Goal: Understand process/instructions

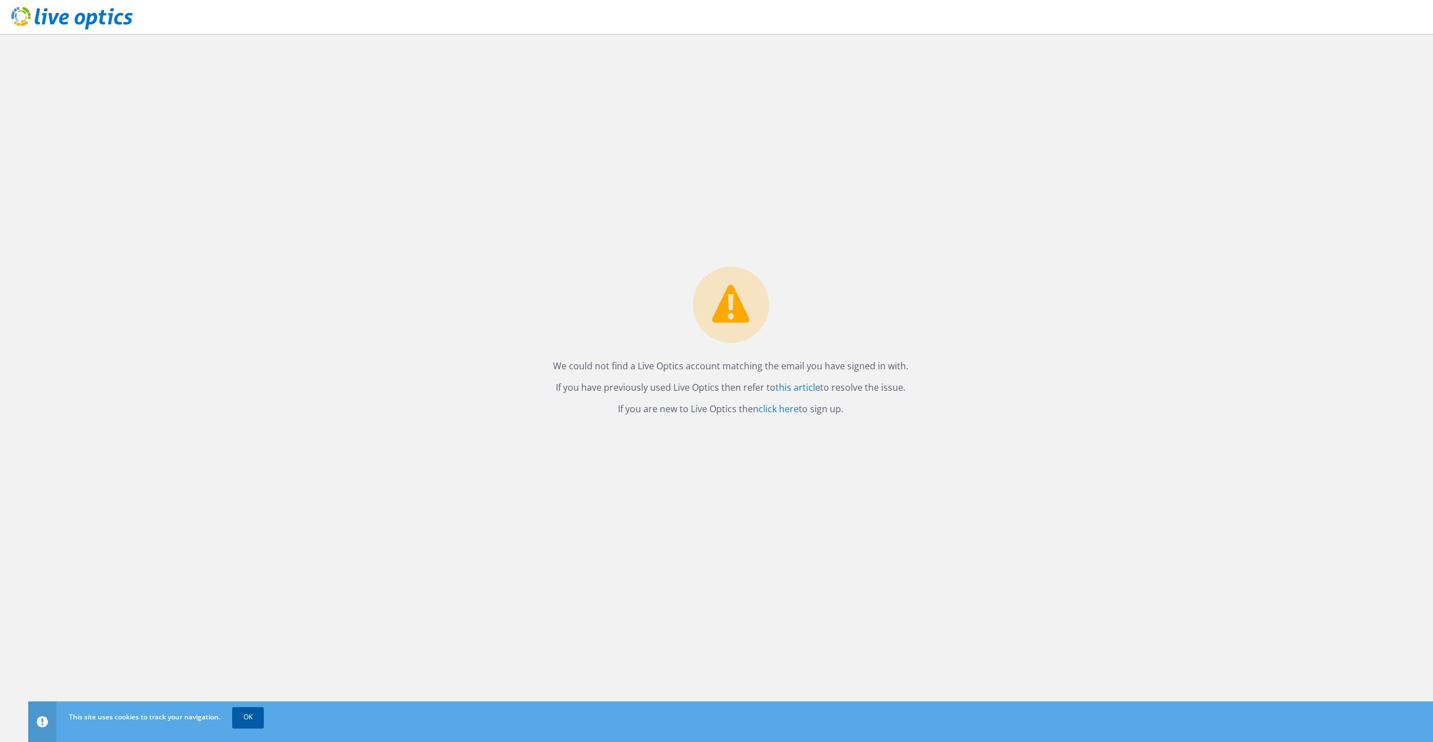
click at [244, 725] on link "OK" at bounding box center [248, 717] width 32 height 20
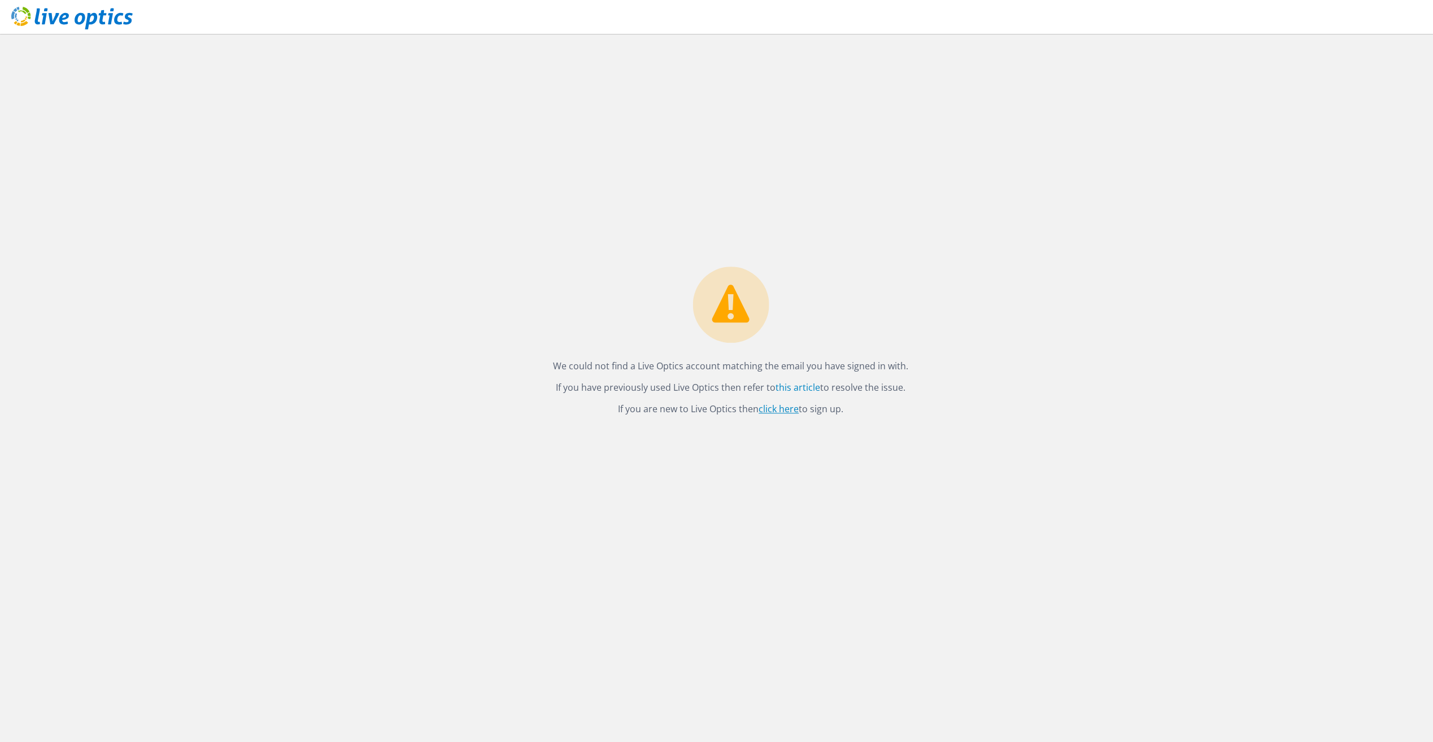
click at [784, 408] on link "click here" at bounding box center [778, 409] width 40 height 12
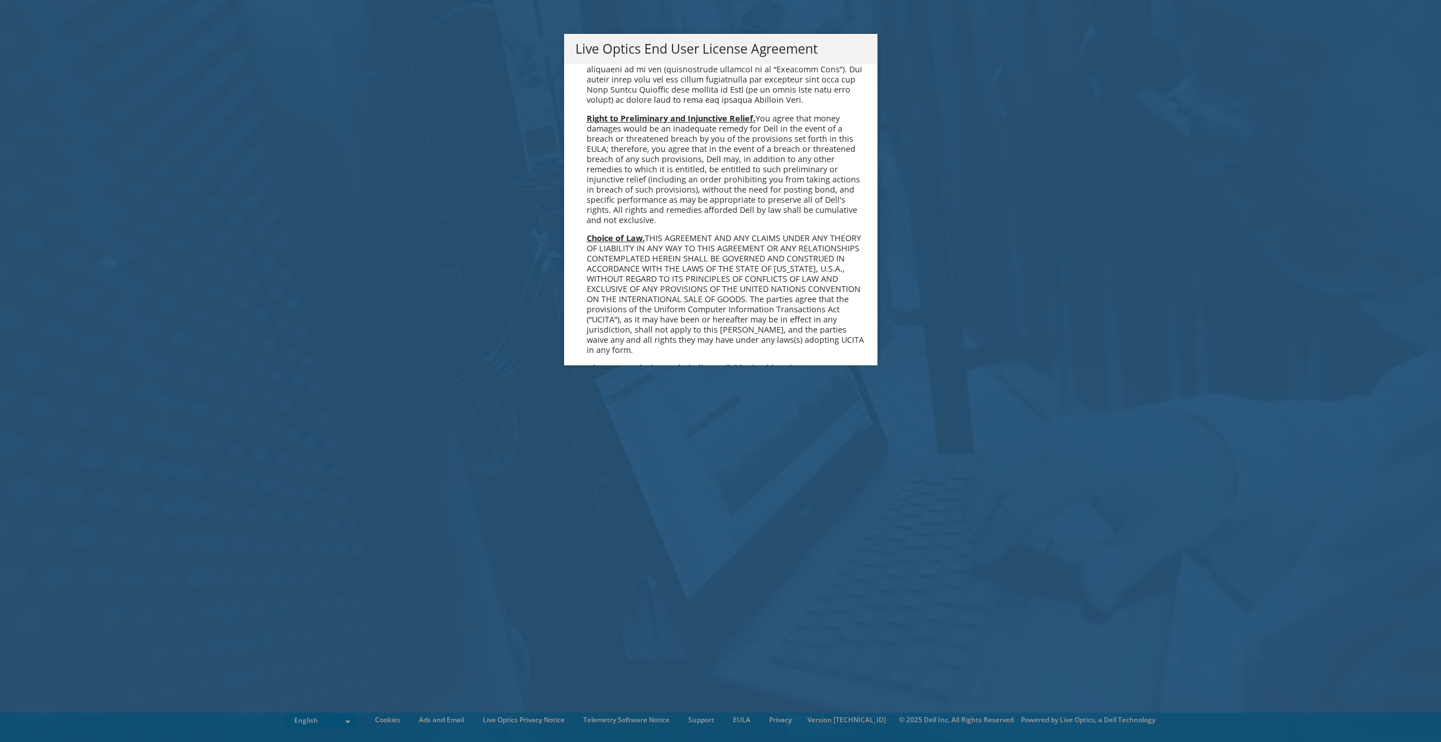
scroll to position [4270, 0]
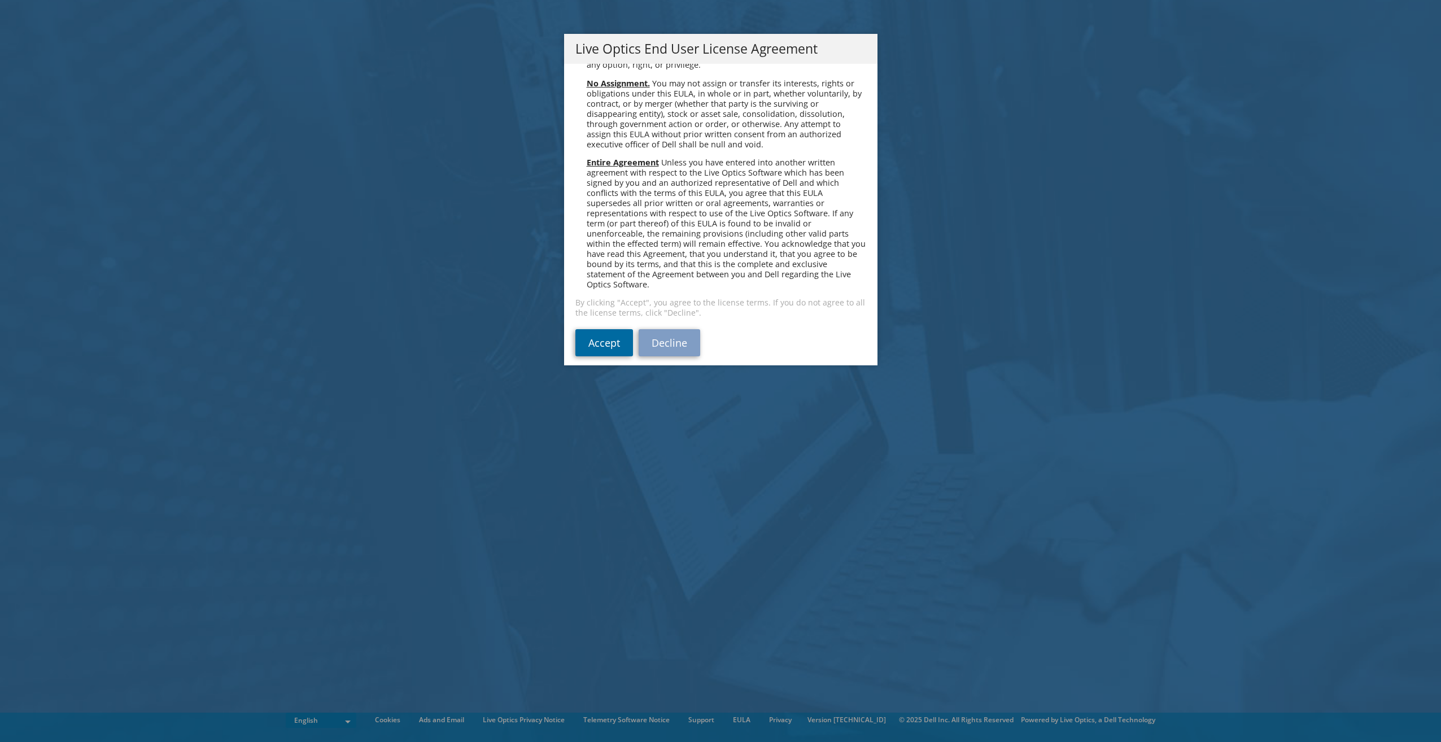
click at [579, 342] on link "Accept" at bounding box center [604, 342] width 58 height 27
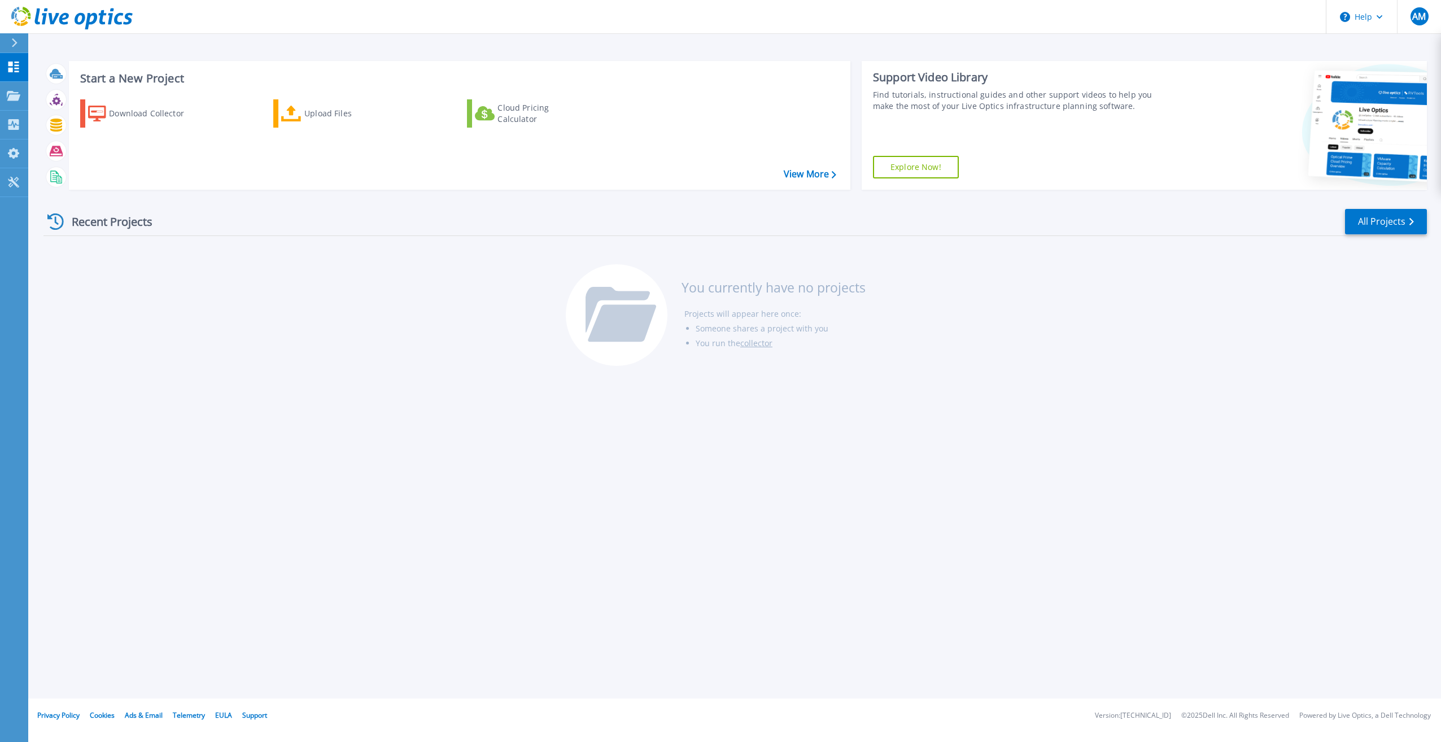
click at [517, 420] on div "Start a New Project Download Collector Upload Files Cloud Pricing Calculator Vi…" at bounding box center [734, 349] width 1413 height 699
click at [489, 474] on div "Start a New Project Download Collector Upload Files Cloud Pricing Calculator Vi…" at bounding box center [734, 349] width 1413 height 699
